Goal: Transaction & Acquisition: Book appointment/travel/reservation

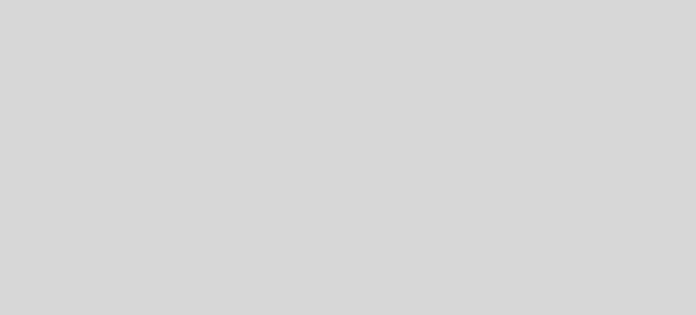
select select "es"
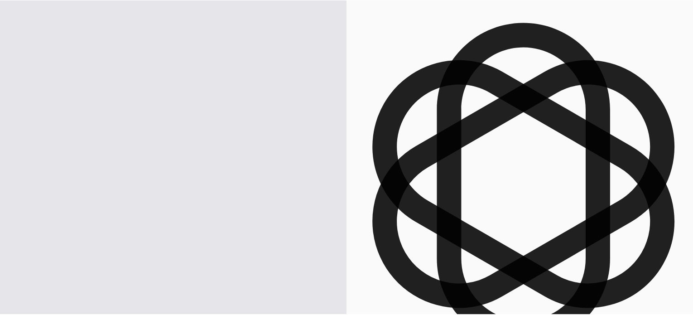
scroll to position [1020, 0]
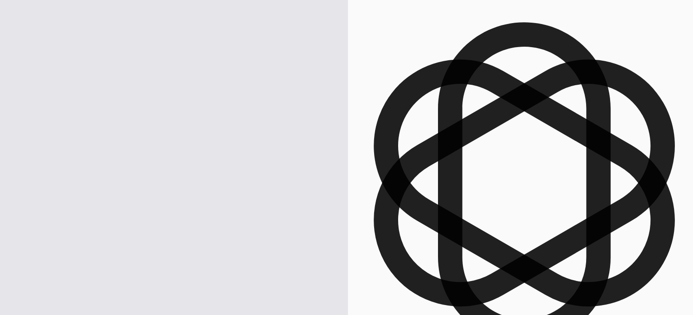
drag, startPoint x: 172, startPoint y: 204, endPoint x: 188, endPoint y: 208, distance: 15.8
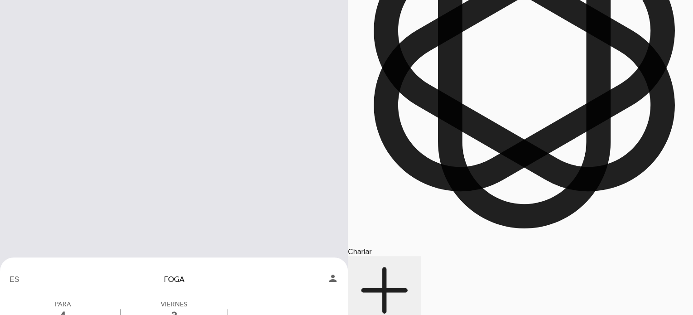
scroll to position [118, 0]
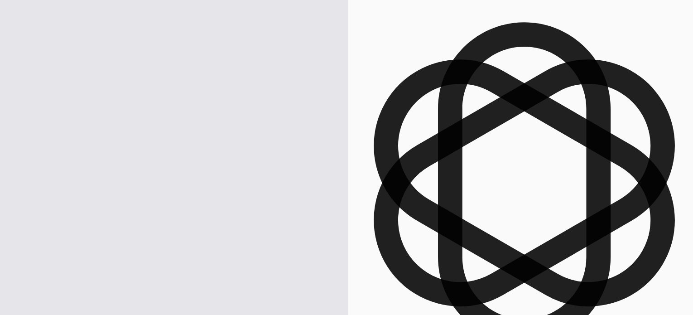
scroll to position [82, 0]
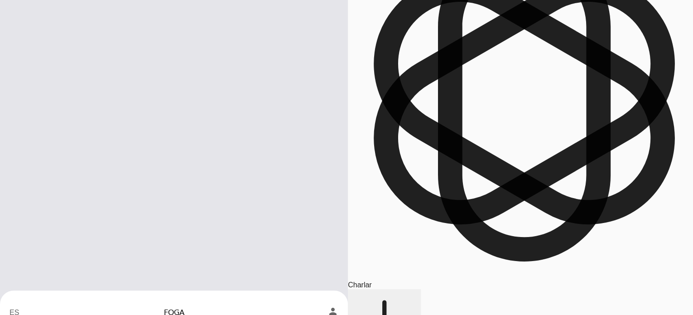
select select "es"
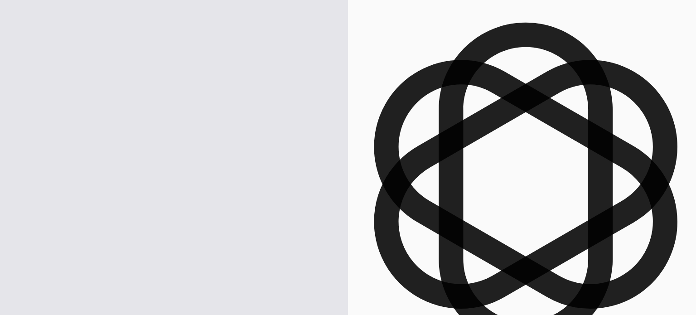
select select "es"
